Goal: Use online tool/utility: Utilize a website feature to perform a specific function

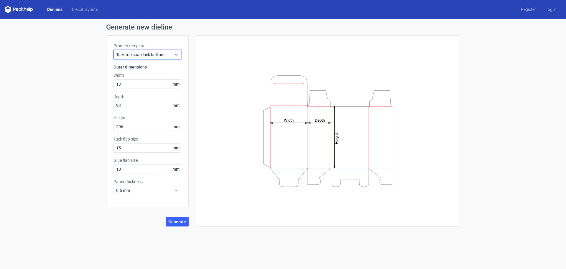
click at [162, 54] on span "Tuck top snap lock bottom" at bounding box center [145, 55] width 58 height 6
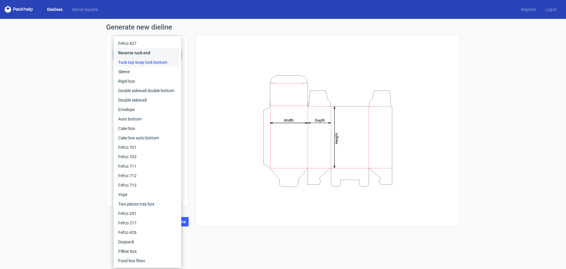
click at [140, 56] on div "Reverse tuck end" at bounding box center [147, 52] width 63 height 9
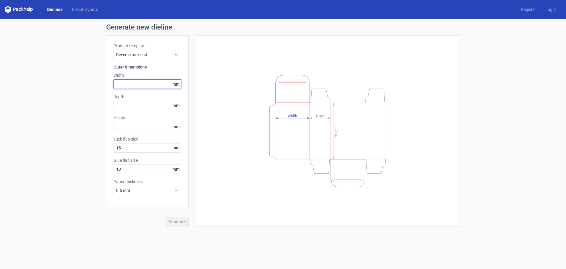
click at [122, 82] on input "text" at bounding box center [147, 83] width 68 height 9
type input "220"
click at [146, 105] on input "text" at bounding box center [147, 105] width 68 height 9
type input "33"
click at [142, 127] on input "text" at bounding box center [147, 126] width 68 height 9
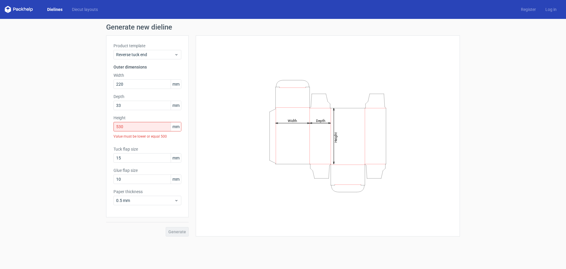
click at [99, 140] on div "Generate new dieline Product template Reverse tuck end Outer dimensions Width 2…" at bounding box center [283, 130] width 566 height 222
click at [125, 129] on input "530" at bounding box center [147, 126] width 68 height 9
drag, startPoint x: 129, startPoint y: 128, endPoint x: 123, endPoint y: 127, distance: 6.3
click at [123, 127] on input "530" at bounding box center [147, 126] width 68 height 9
click at [120, 127] on input "530" at bounding box center [147, 126] width 68 height 9
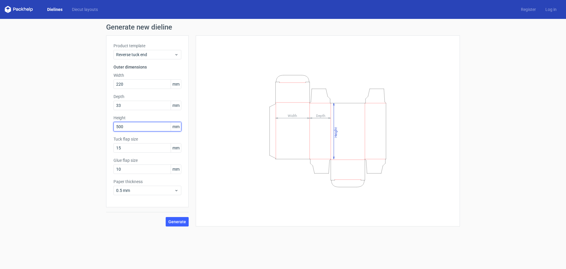
type input "500"
click at [58, 157] on div "Generate new dieline Product template Reverse tuck end Outer dimensions Width 2…" at bounding box center [283, 125] width 566 height 212
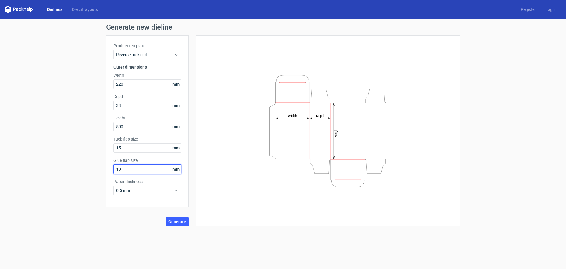
drag, startPoint x: 127, startPoint y: 169, endPoint x: 64, endPoint y: 171, distance: 63.1
click at [64, 171] on div "Generate new dieline Product template Reverse tuck end Outer dimensions Width 2…" at bounding box center [283, 125] width 566 height 212
type input "20"
click at [62, 172] on div "Generate new dieline Product template Reverse tuck end Outer dimensions Width 2…" at bounding box center [283, 125] width 566 height 212
drag, startPoint x: 121, startPoint y: 148, endPoint x: 109, endPoint y: 149, distance: 11.5
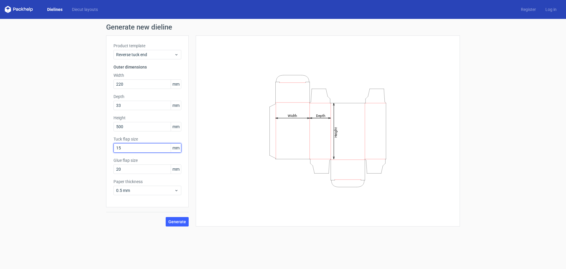
click at [109, 149] on div "Product template Reverse tuck end Outer dimensions Width 220 mm Depth 33 mm Hei…" at bounding box center [147, 121] width 83 height 172
click at [103, 151] on div "Generate new dieline Product template Reverse tuck end Outer dimensions Width 2…" at bounding box center [283, 125] width 566 height 212
click at [176, 220] on span "Generate" at bounding box center [177, 221] width 18 height 4
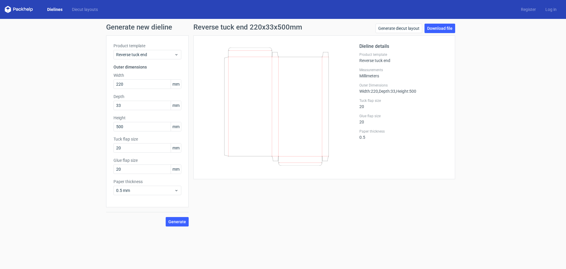
click at [224, 135] on icon at bounding box center [276, 106] width 142 height 118
drag, startPoint x: 243, startPoint y: 53, endPoint x: 233, endPoint y: 128, distance: 75.9
click at [233, 128] on icon at bounding box center [276, 106] width 142 height 118
drag, startPoint x: 233, startPoint y: 128, endPoint x: 228, endPoint y: 164, distance: 36.1
click at [228, 164] on icon at bounding box center [276, 106] width 142 height 118
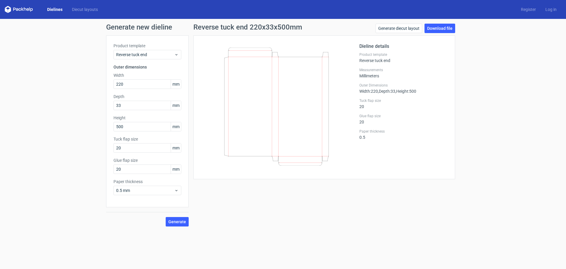
click at [228, 155] on icon at bounding box center [276, 106] width 142 height 118
click at [252, 132] on icon at bounding box center [276, 106] width 142 height 118
click at [269, 99] on icon at bounding box center [276, 106] width 142 height 118
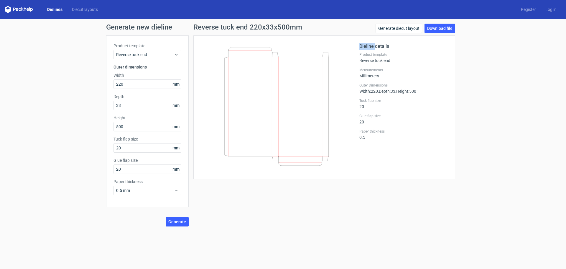
click at [269, 99] on icon at bounding box center [276, 106] width 142 height 118
click at [375, 39] on div "Dieline details Product template Reverse tuck end Measurements Millimeters Oute…" at bounding box center [324, 107] width 262 height 144
click at [279, 78] on icon at bounding box center [276, 106] width 142 height 118
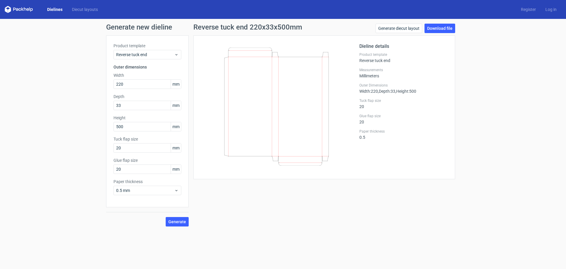
click at [262, 50] on icon at bounding box center [276, 106] width 142 height 118
click at [232, 107] on icon at bounding box center [276, 106] width 142 height 118
drag, startPoint x: 124, startPoint y: 151, endPoint x: 114, endPoint y: 148, distance: 9.4
click at [114, 148] on input "20" at bounding box center [147, 147] width 68 height 9
type input "33"
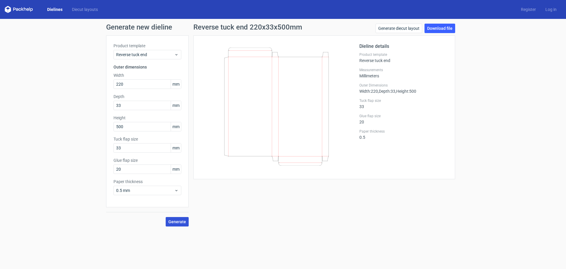
click at [172, 220] on span "Generate" at bounding box center [177, 221] width 18 height 4
click at [281, 164] on icon at bounding box center [276, 106] width 142 height 118
click at [94, 147] on div "Generate new dieline Product template Reverse tuck end Outer dimensions Width 2…" at bounding box center [283, 125] width 566 height 212
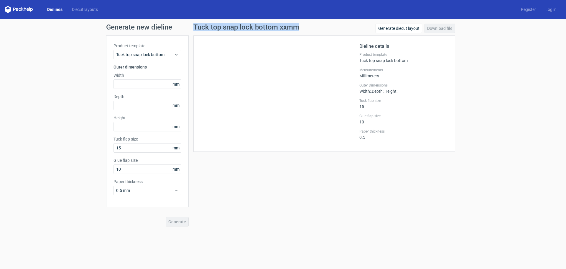
drag, startPoint x: 195, startPoint y: 28, endPoint x: 327, endPoint y: 30, distance: 132.7
click at [327, 30] on div "Tuck top snap lock bottom xxmm Generate diecut layout Download file" at bounding box center [324, 30] width 262 height 12
click at [248, 184] on div "Tuck top snap lock bottom xxmm Generate diecut layout Download file Dieline det…" at bounding box center [324, 125] width 271 height 203
click at [246, 29] on h1 "Tuck top snap lock bottom xxmm" at bounding box center [246, 27] width 106 height 7
